Goal: Task Accomplishment & Management: Manage account settings

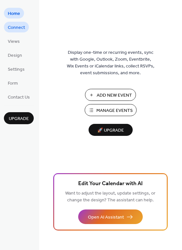
click at [24, 27] on span "Connect" at bounding box center [16, 27] width 17 height 7
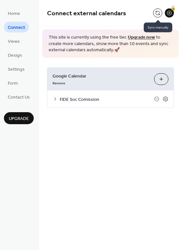
click at [159, 13] on button at bounding box center [157, 12] width 9 height 9
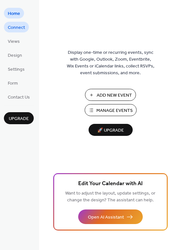
click at [18, 28] on span "Connect" at bounding box center [16, 27] width 17 height 7
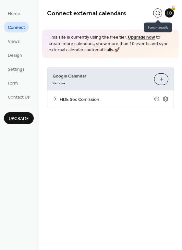
click at [158, 14] on button at bounding box center [157, 12] width 9 height 9
click at [158, 15] on button at bounding box center [157, 12] width 9 height 9
click at [156, 12] on button at bounding box center [157, 12] width 9 height 9
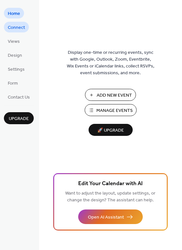
click at [18, 27] on span "Connect" at bounding box center [16, 27] width 17 height 7
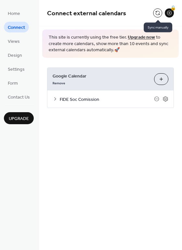
click at [155, 14] on button at bounding box center [157, 12] width 9 height 9
click at [156, 14] on button at bounding box center [157, 12] width 9 height 9
click at [108, 84] on div "Remove" at bounding box center [100, 82] width 96 height 7
click at [83, 100] on span "FIDE Soc Comission" at bounding box center [107, 99] width 94 height 7
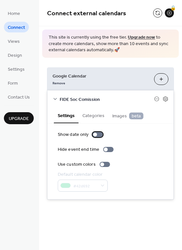
click at [95, 133] on div at bounding box center [95, 134] width 4 height 4
click at [87, 118] on button "Categories" at bounding box center [93, 114] width 30 height 15
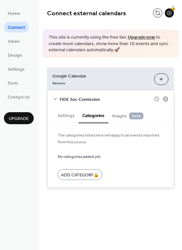
click at [117, 116] on span "Images beta" at bounding box center [127, 115] width 31 height 7
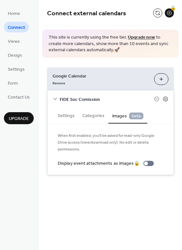
click at [114, 75] on span "Google Calendar" at bounding box center [100, 75] width 96 height 7
click at [157, 14] on button at bounding box center [157, 12] width 9 height 9
